Goal: Task Accomplishment & Management: Manage account settings

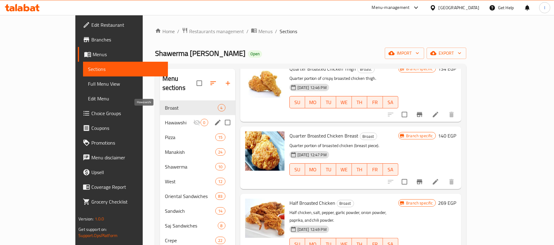
click at [165, 119] on span "Hawawshi" at bounding box center [179, 122] width 28 height 7
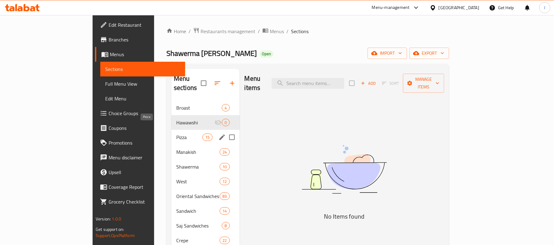
click at [176, 134] on span "Pizza" at bounding box center [189, 137] width 26 height 7
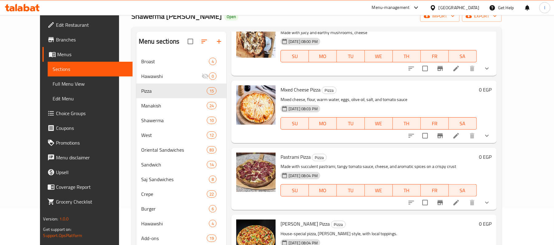
scroll to position [86, 0]
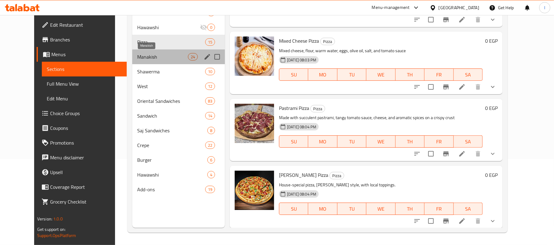
click at [156, 54] on span "Manakish" at bounding box center [162, 56] width 51 height 7
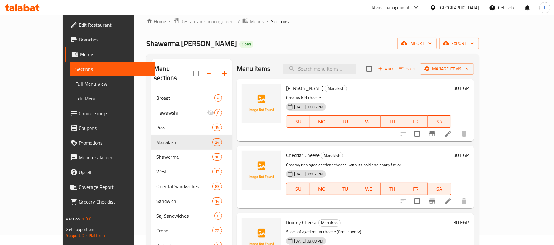
scroll to position [4, 0]
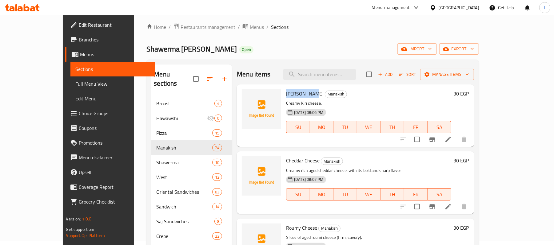
drag, startPoint x: 269, startPoint y: 92, endPoint x: 293, endPoint y: 93, distance: 24.0
click at [293, 93] on div "Kiri Cheese Manakish Creamy Kiri cheese. [DATE] 08:06 PM SU MO TU WE TH FR SA" at bounding box center [368, 115] width 170 height 57
copy span "[PERSON_NAME]"
click at [247, 97] on icon "upload picture" at bounding box center [250, 98] width 6 height 6
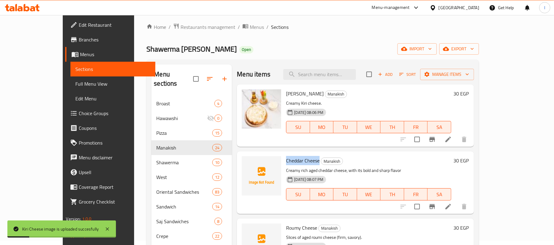
drag, startPoint x: 271, startPoint y: 158, endPoint x: 304, endPoint y: 159, distance: 32.6
click at [304, 159] on h6 "Cheddar [PERSON_NAME]" at bounding box center [368, 160] width 165 height 9
copy span "Cheddar Cheese"
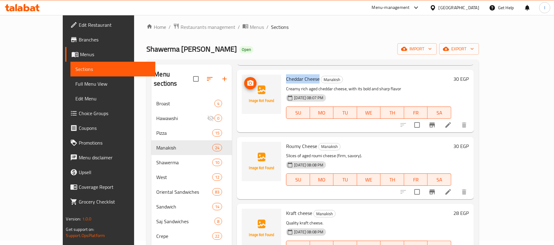
click at [247, 84] on icon "upload picture" at bounding box center [250, 83] width 7 height 7
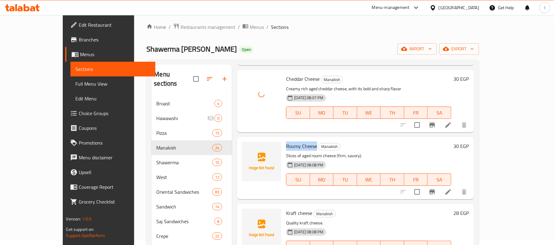
drag, startPoint x: 271, startPoint y: 144, endPoint x: 300, endPoint y: 144, distance: 29.2
click at [300, 144] on div "Roumy Cheese Manakish Slices of aged roumi cheese (firm, savory). [DATE] 08:08 …" at bounding box center [368, 168] width 170 height 57
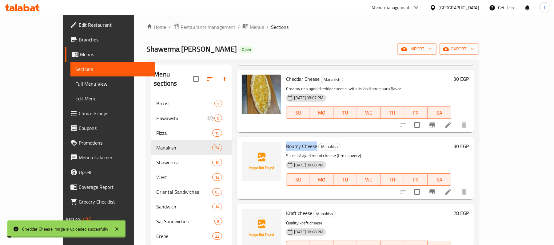
copy span "Roumy Cheese"
click at [244, 148] on span "upload picture" at bounding box center [250, 150] width 12 height 7
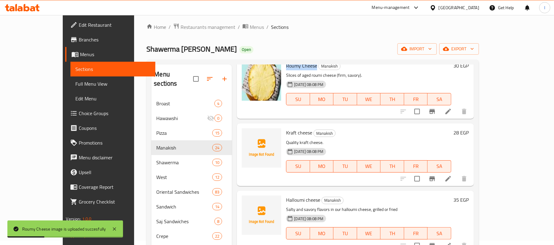
scroll to position [164, 0]
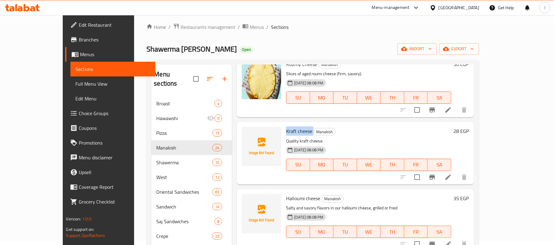
drag, startPoint x: 270, startPoint y: 129, endPoint x: 297, endPoint y: 129, distance: 27.1
click at [297, 127] on h6 "Kraft cheese Manakish" at bounding box center [368, 131] width 165 height 9
copy h6 "Kraft cheese"
click at [247, 138] on icon "upload picture" at bounding box center [250, 135] width 7 height 7
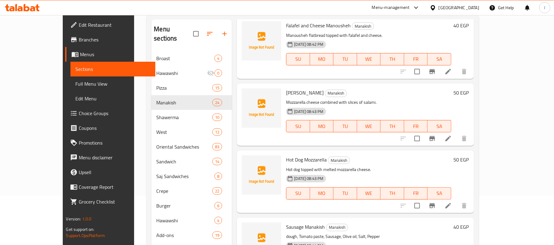
scroll to position [86, 0]
